Goal: Task Accomplishment & Management: Use online tool/utility

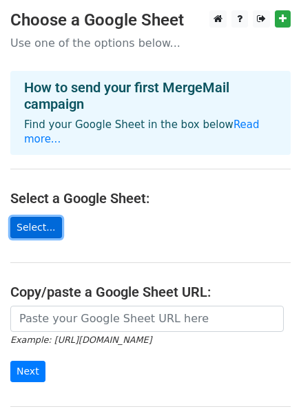
click at [37, 217] on link "Select..." at bounding box center [36, 227] width 52 height 21
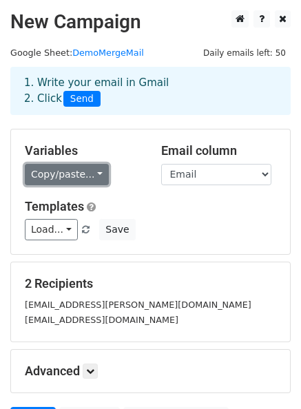
click at [90, 172] on link "Copy/paste..." at bounding box center [67, 174] width 84 height 21
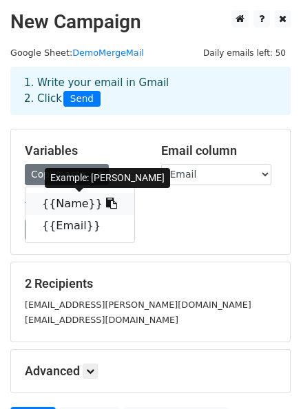
click at [65, 201] on link "{{Name}}" at bounding box center [80, 204] width 109 height 22
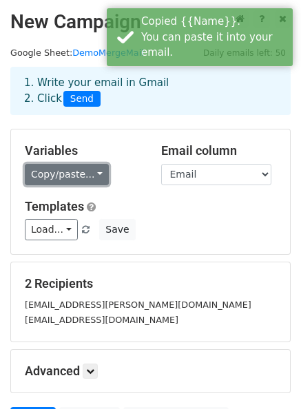
click at [94, 173] on link "Copy/paste..." at bounding box center [67, 174] width 84 height 21
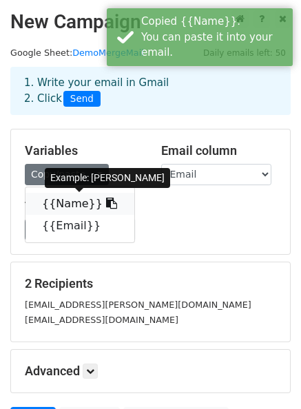
click at [70, 198] on link "{{Name}}" at bounding box center [80, 204] width 109 height 22
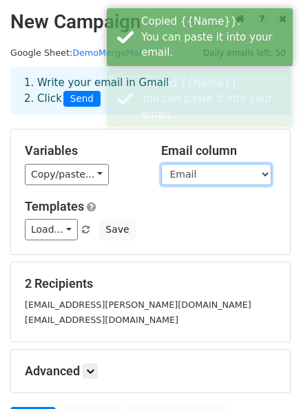
click at [208, 174] on select "Name Email" at bounding box center [216, 174] width 110 height 21
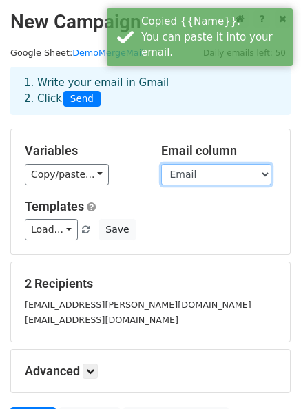
click at [161, 164] on select "Name Email" at bounding box center [216, 174] width 110 height 21
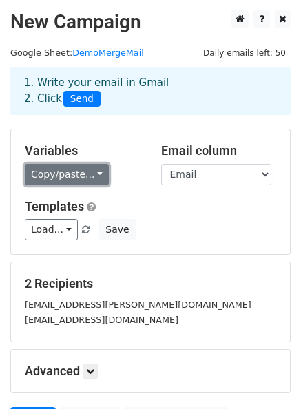
click at [75, 173] on link "Copy/paste..." at bounding box center [67, 174] width 84 height 21
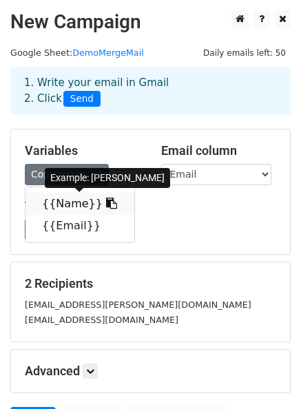
click at [74, 203] on link "{{Name}}" at bounding box center [80, 204] width 109 height 22
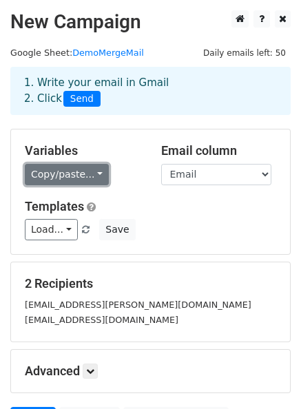
click at [70, 171] on link "Copy/paste..." at bounding box center [67, 174] width 84 height 21
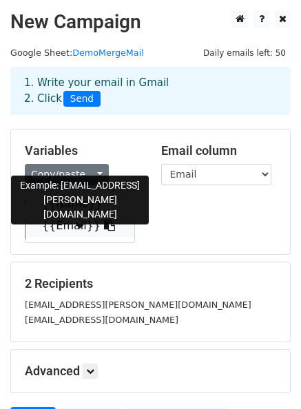
click at [74, 221] on link "{{Email}}" at bounding box center [80, 226] width 109 height 22
